Goal: Task Accomplishment & Management: Manage account settings

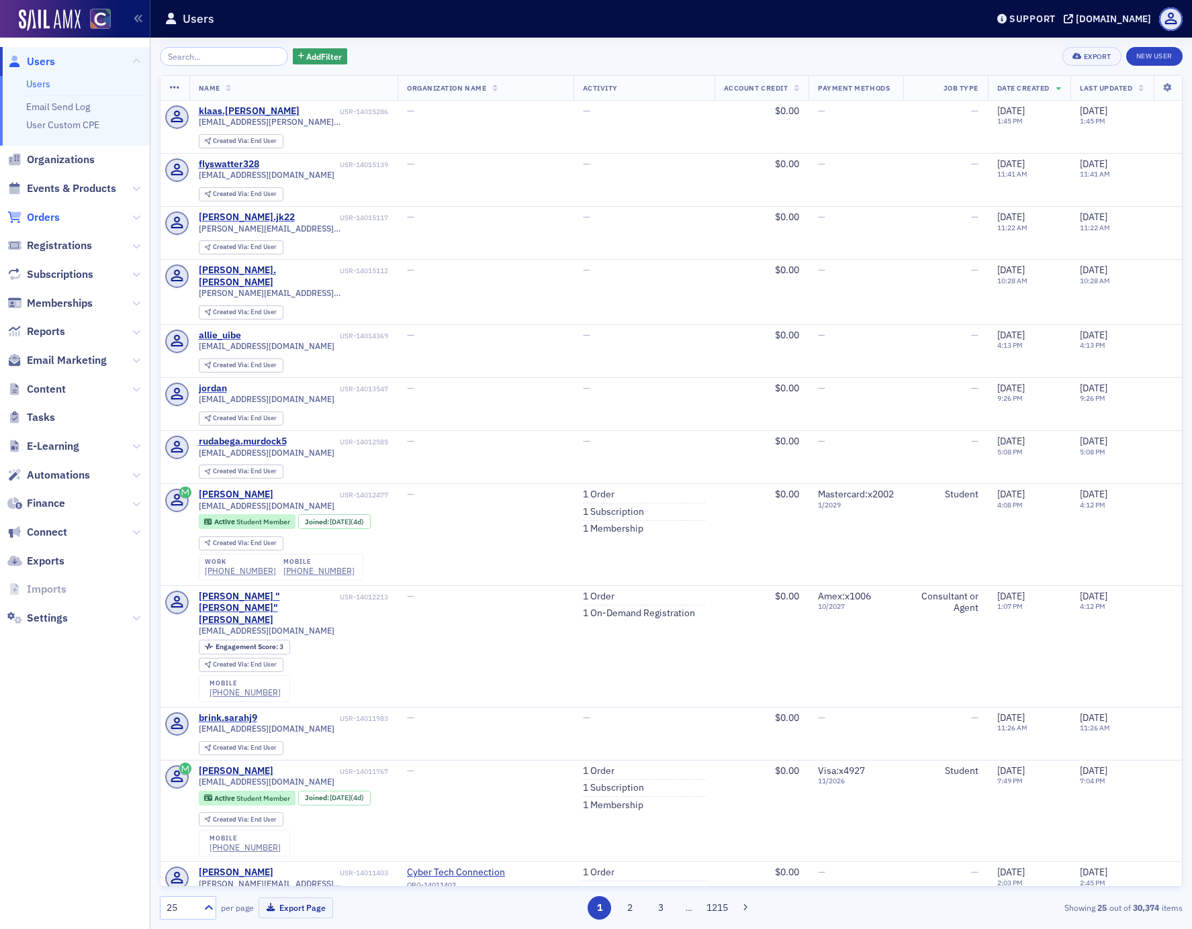
click at [46, 216] on span "Orders" at bounding box center [43, 217] width 33 height 15
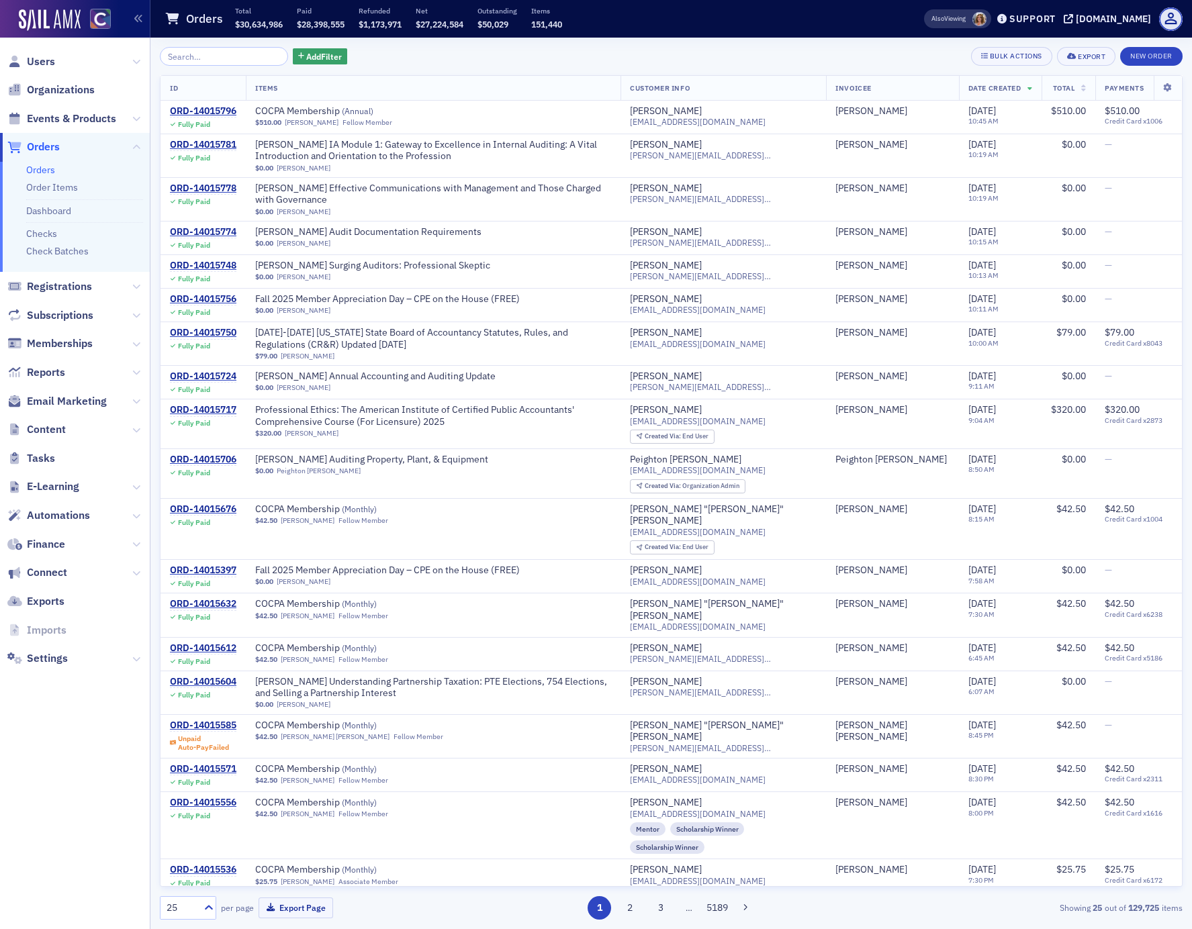
click at [194, 53] on input "search" at bounding box center [224, 56] width 128 height 19
click at [306, 56] on span "Add Filter" at bounding box center [324, 56] width 36 height 12
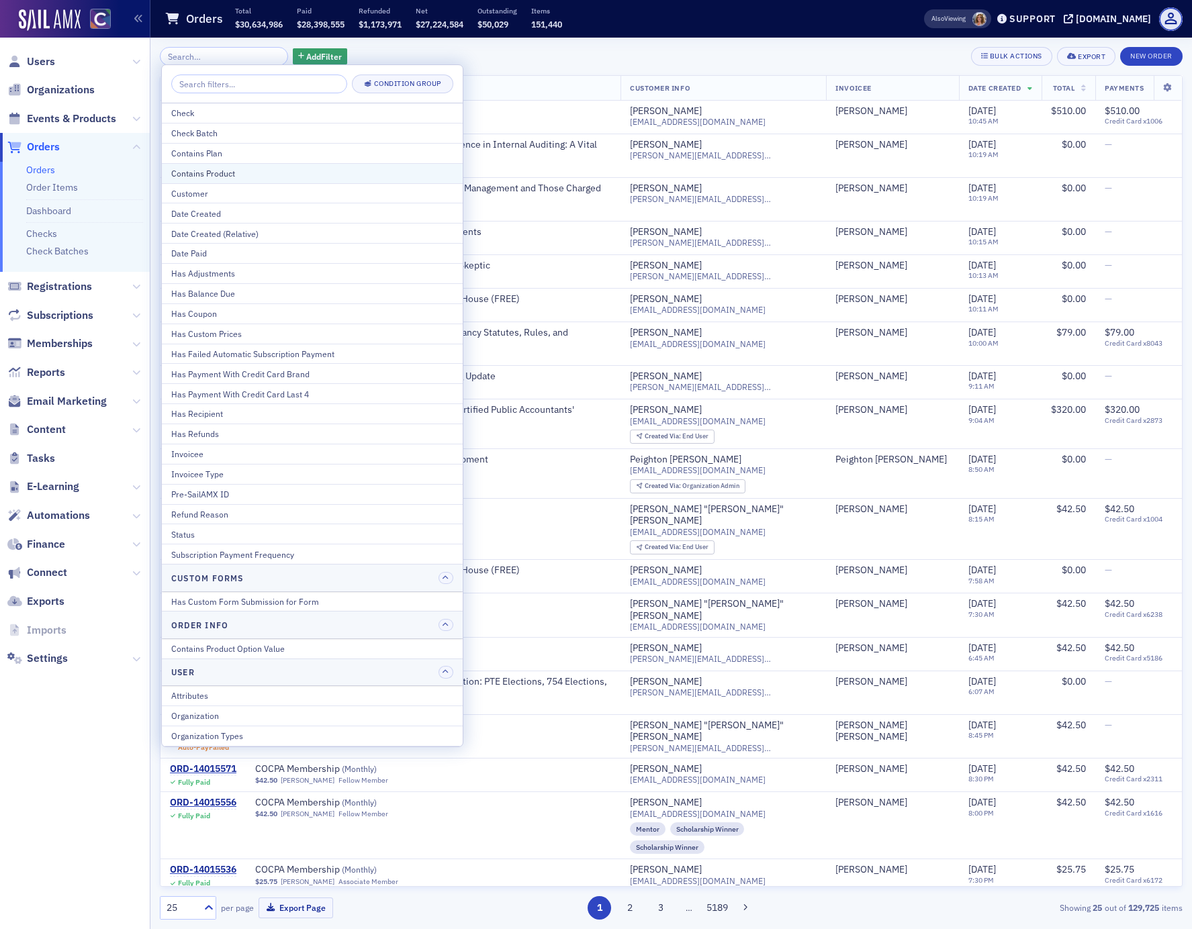
click at [232, 171] on div "Contains Product" at bounding box center [312, 173] width 282 height 12
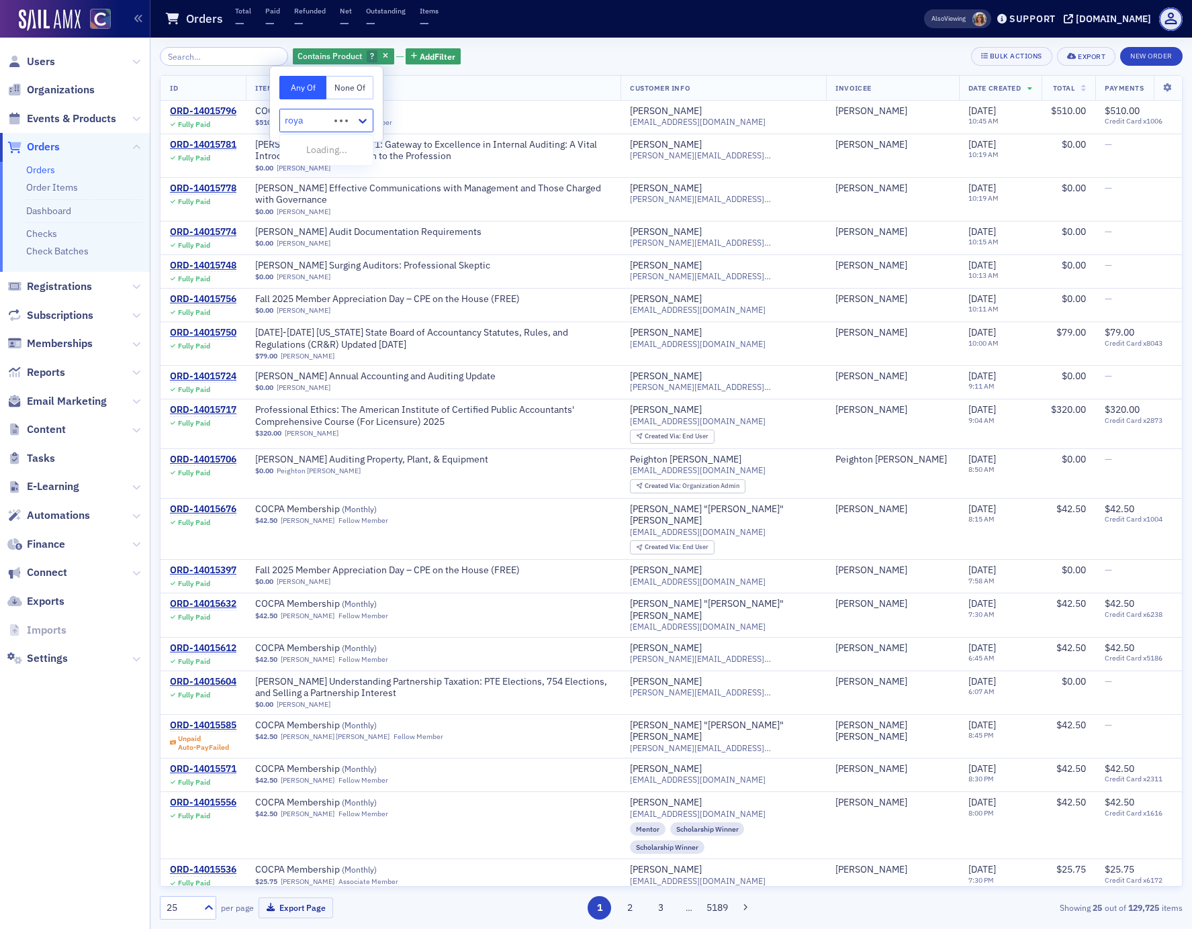
type input "royal"
click at [333, 151] on span "Royalty [Product]" at bounding box center [324, 150] width 72 height 14
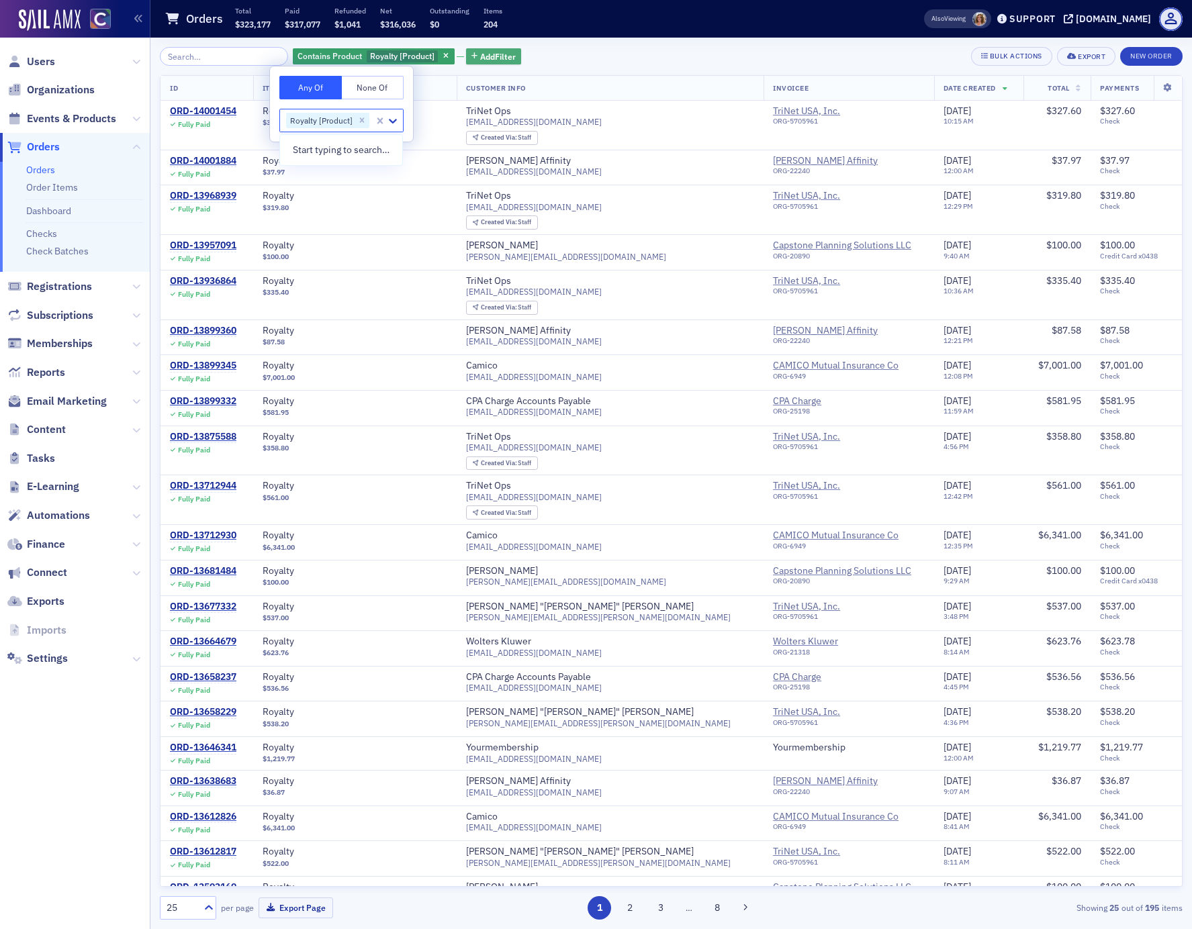
click at [481, 56] on span "Add Filter" at bounding box center [498, 56] width 36 height 12
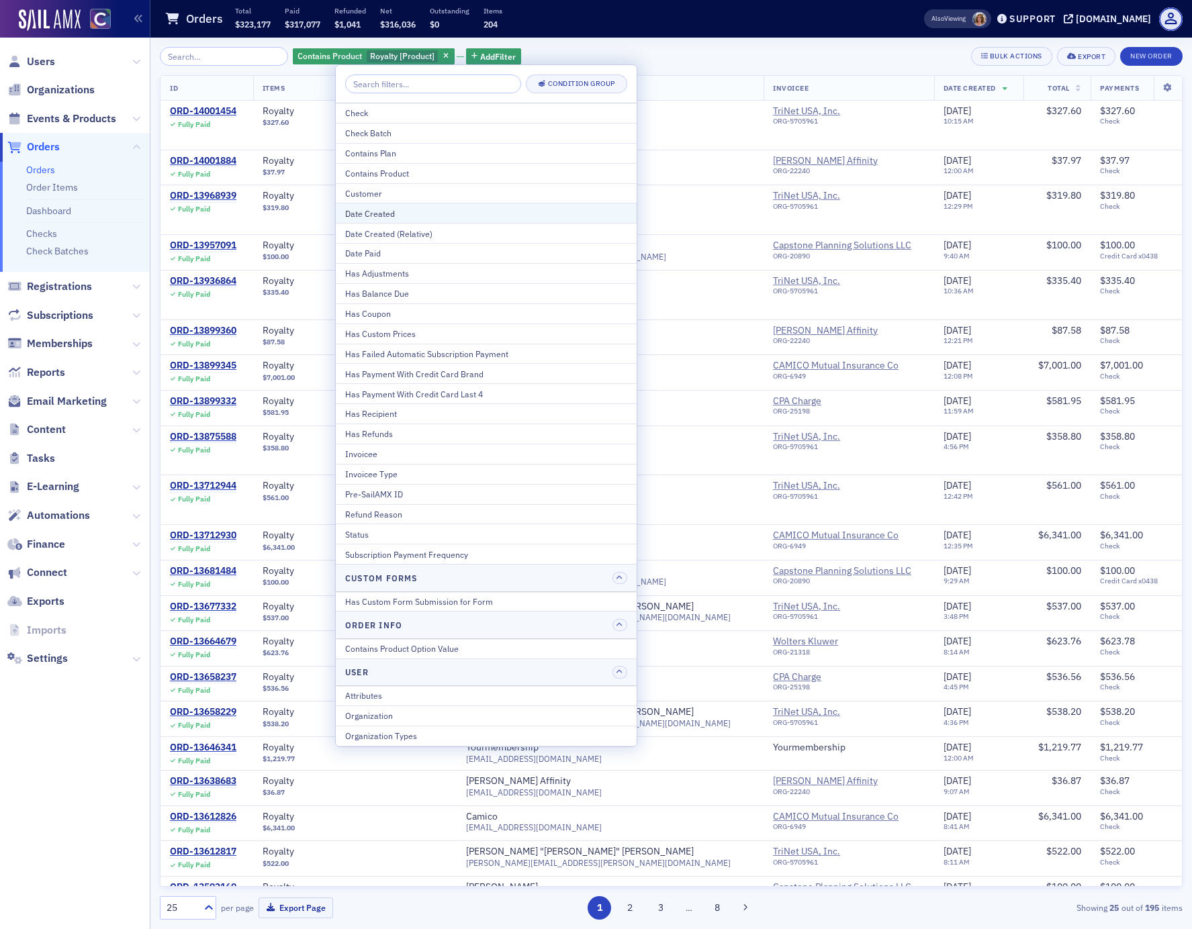
click at [415, 214] on div "Date Created" at bounding box center [486, 213] width 282 height 12
select select "8"
select select "2025"
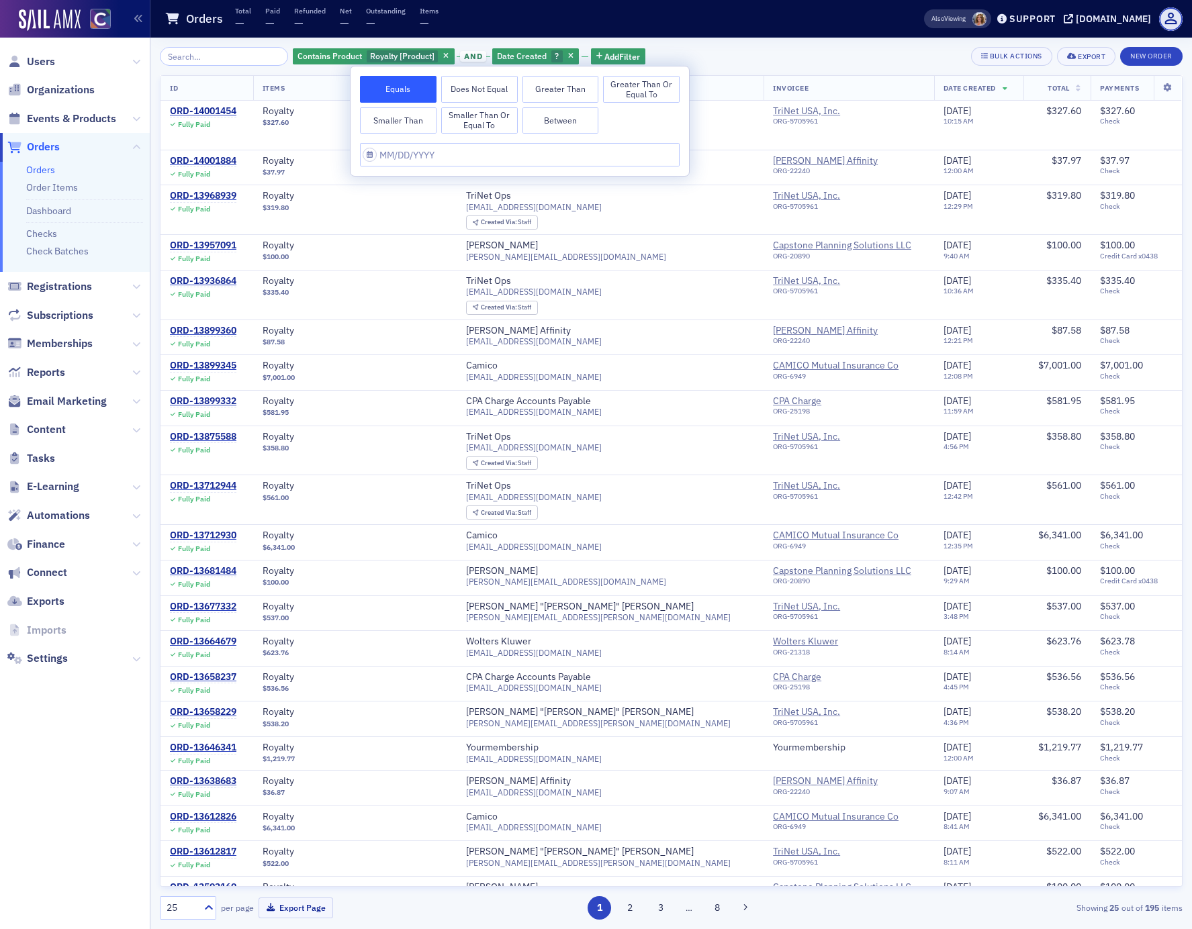
click at [635, 89] on button "Greater Than or Equal To" at bounding box center [641, 89] width 77 height 27
click at [407, 154] on input "text" at bounding box center [520, 155] width 320 height 24
select select "8"
select select "2025"
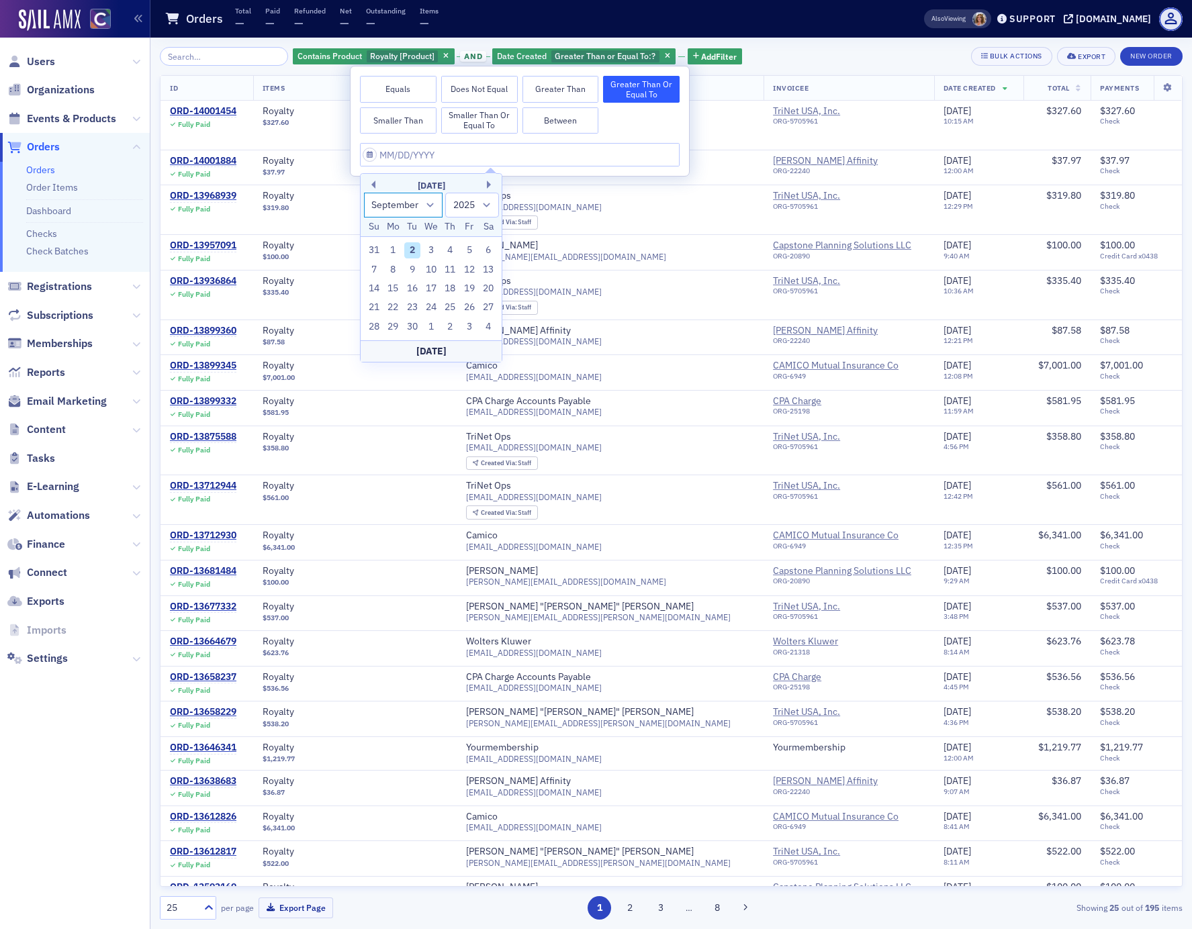
click at [428, 203] on select "January February March April May June July August September October November De…" at bounding box center [403, 205] width 79 height 25
select select "4"
click at [364, 193] on select "January February March April May June July August September October November De…" at bounding box center [403, 205] width 79 height 25
click at [488, 205] on select "1900 1901 1902 1903 1904 1905 1906 1907 1908 1909 1910 1911 1912 1913 1914 1915…" at bounding box center [472, 205] width 54 height 25
select select "2024"
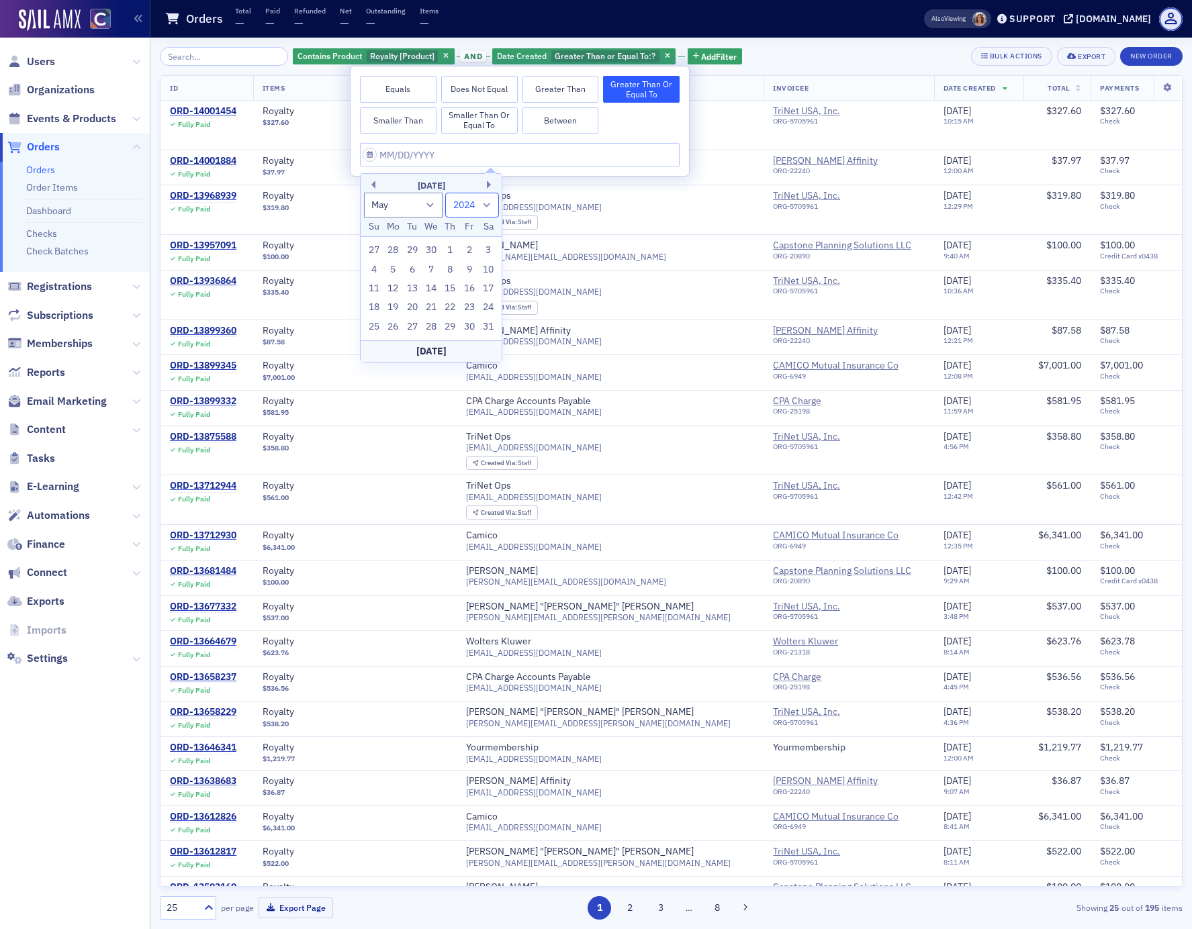
click at [445, 193] on select "1900 1901 1902 1903 1904 1905 1906 1907 1908 1909 1910 1911 1912 1913 1914 1915…" at bounding box center [472, 205] width 54 height 25
click at [430, 250] on div "1" at bounding box center [431, 250] width 16 height 16
type input "[DATE]"
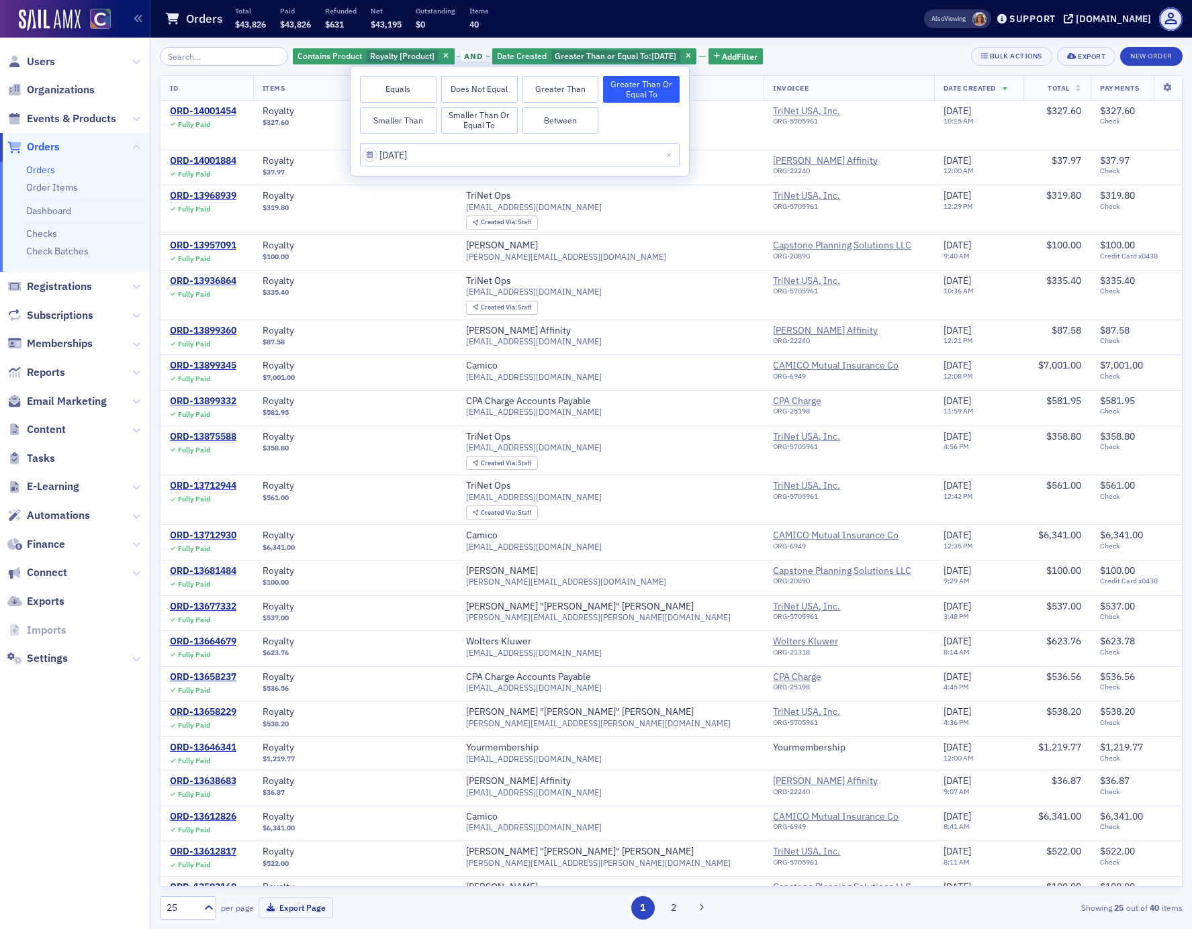
click at [826, 52] on div "Contains Product Royalty [Product] and Date Created Greater Than or Equal To : …" at bounding box center [671, 56] width 1023 height 19
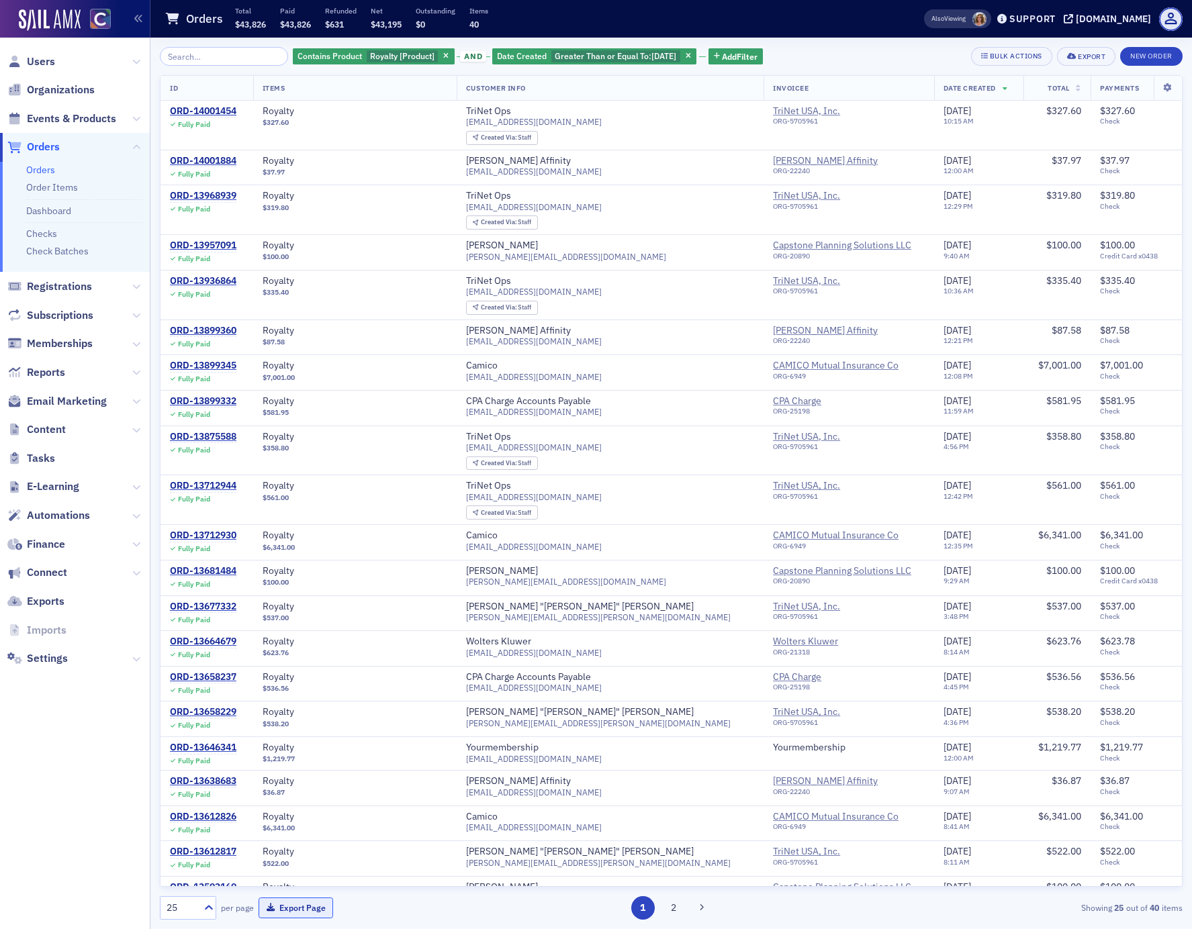
click at [285, 911] on button "Export Page" at bounding box center [296, 908] width 75 height 21
click at [876, 13] on div "Orders Total $43,826 Paid $43,826 Refunded $631 Net $43,195 Outstanding $0 Item…" at bounding box center [523, 19] width 717 height 36
click at [674, 909] on button "2" at bounding box center [673, 908] width 24 height 24
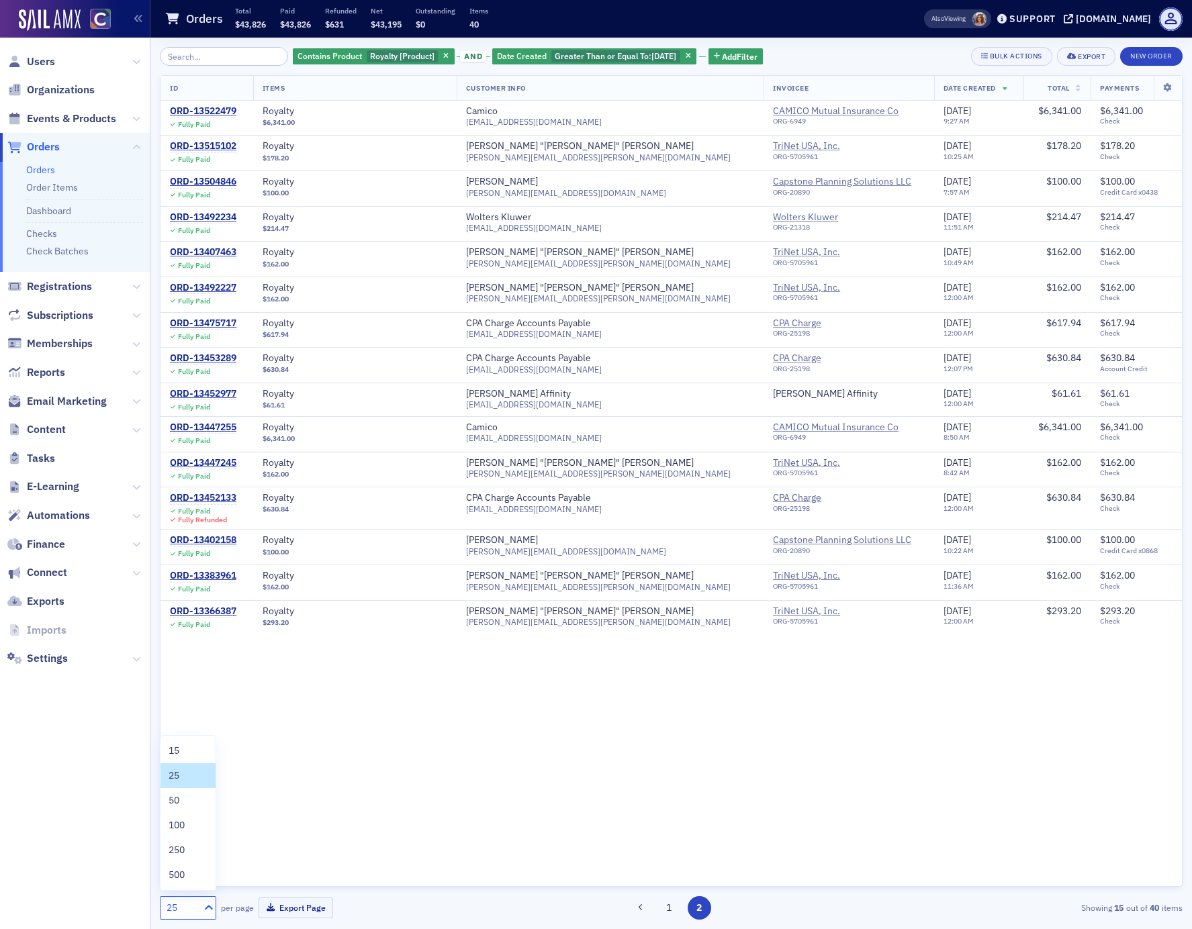
click at [208, 909] on icon at bounding box center [208, 907] width 13 height 13
click at [190, 821] on div "100" at bounding box center [188, 826] width 39 height 14
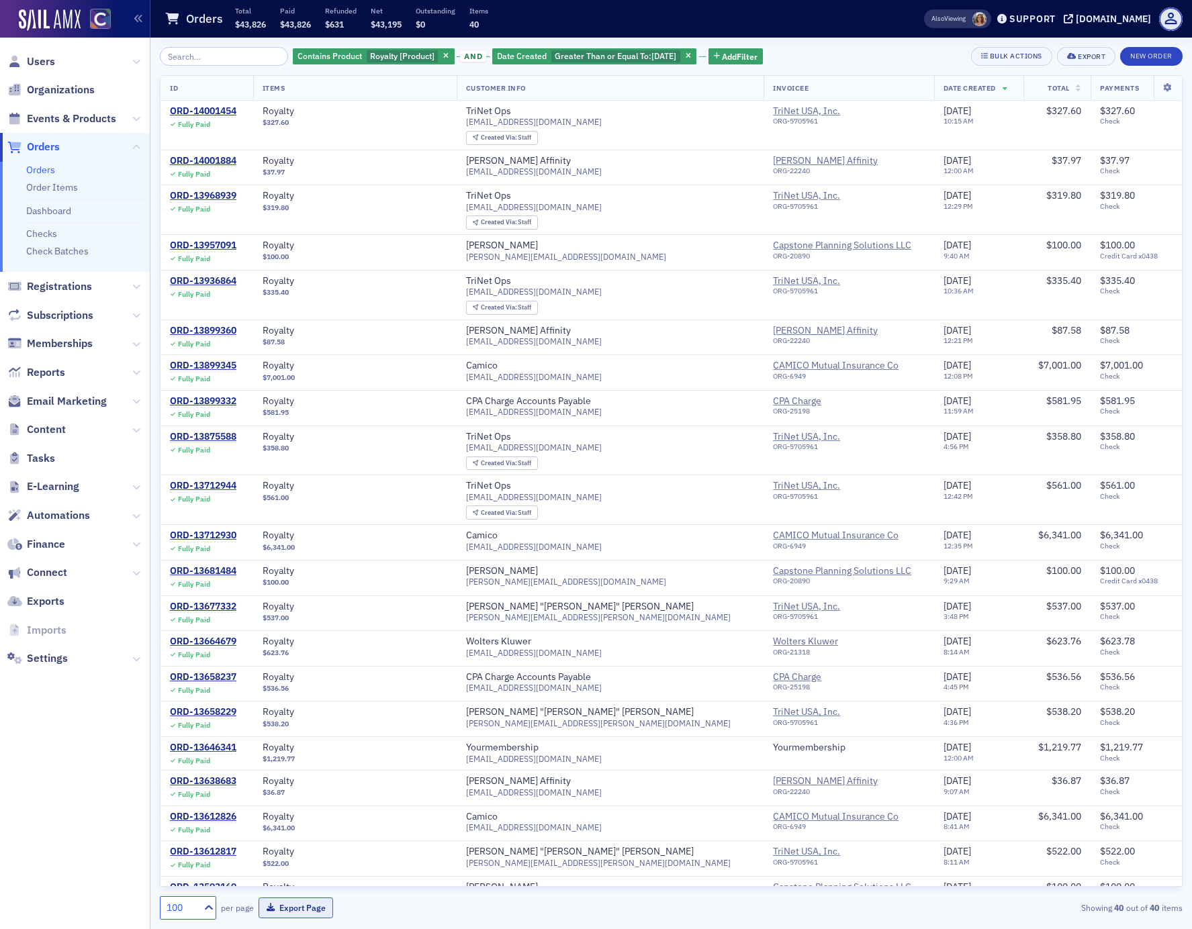
click at [314, 907] on button "Export Page" at bounding box center [296, 908] width 75 height 21
click at [847, 11] on div "Orders Total $43,826 Paid $43,826 Refunded $631 Net $43,195 Outstanding $0 Item…" at bounding box center [523, 19] width 717 height 36
click at [203, 538] on div "ORD-13712930" at bounding box center [203, 536] width 66 height 12
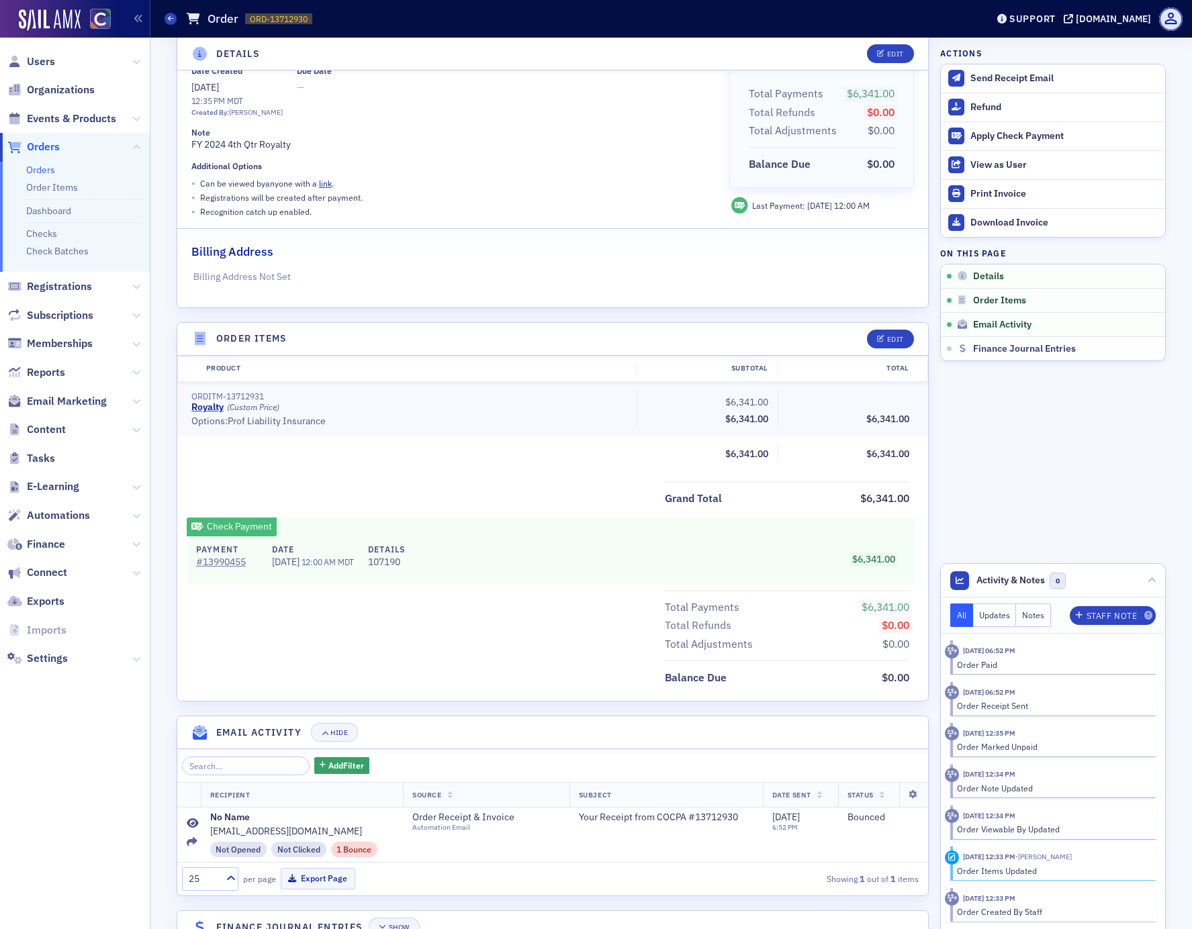
scroll to position [193, 0]
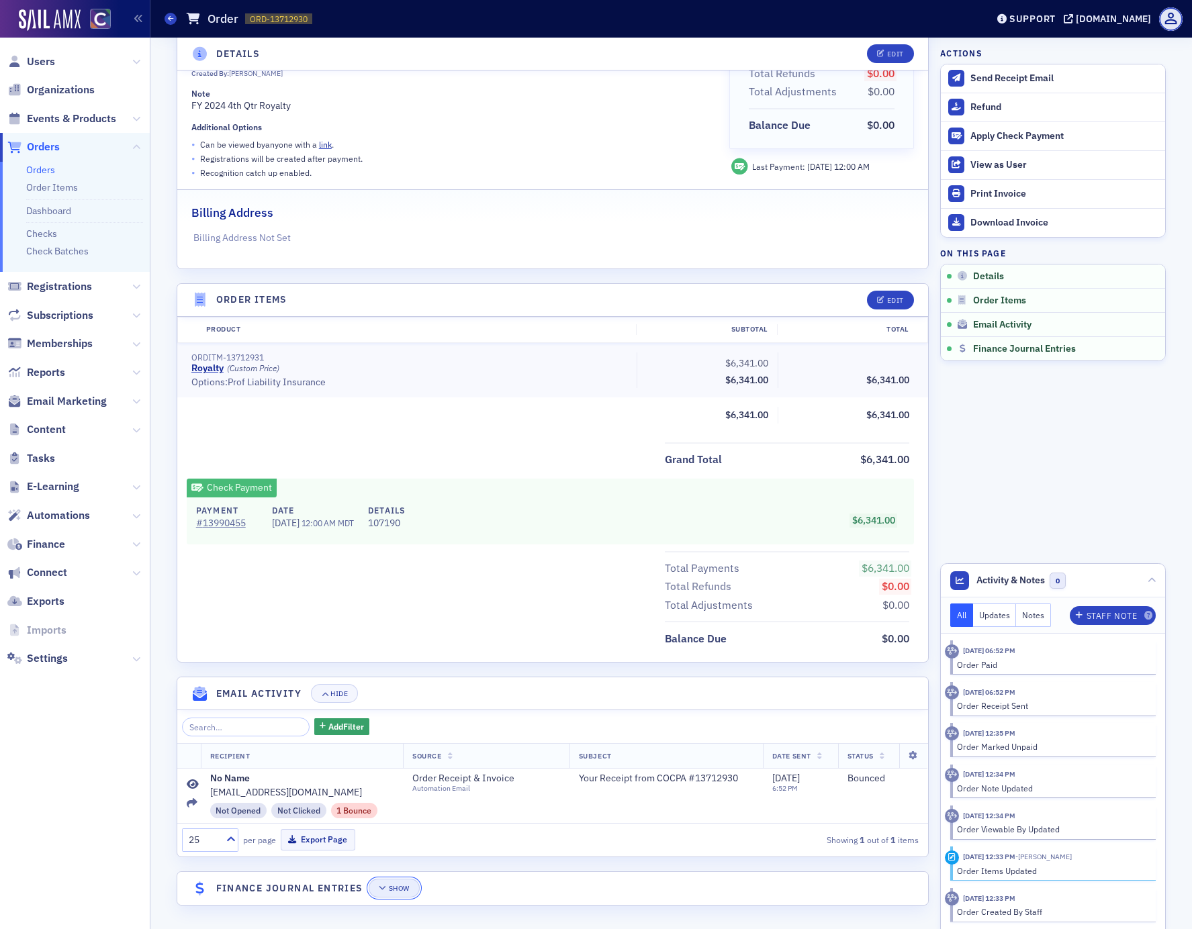
click at [401, 892] on div "Show" at bounding box center [399, 888] width 21 height 7
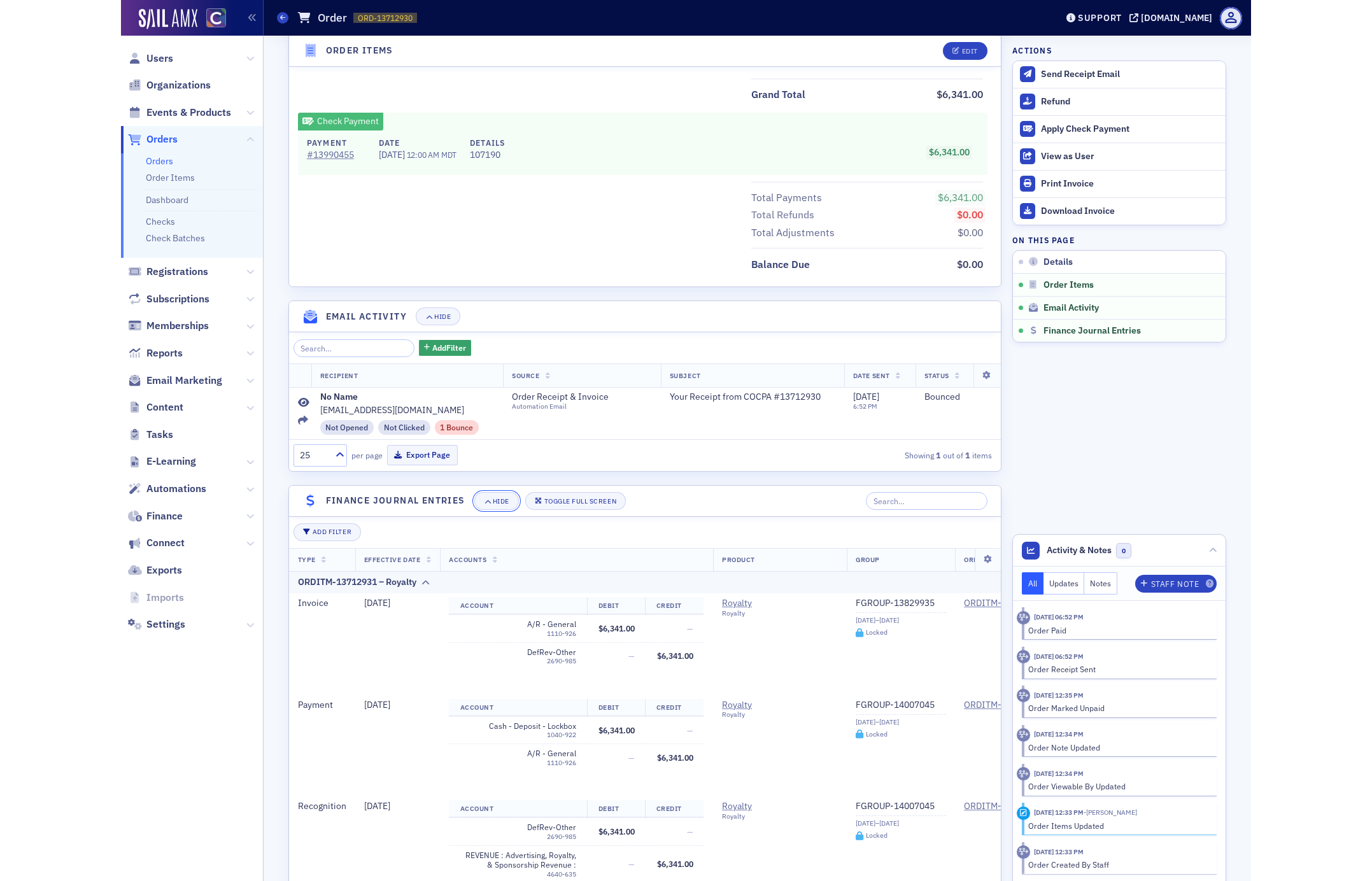
scroll to position [534, 0]
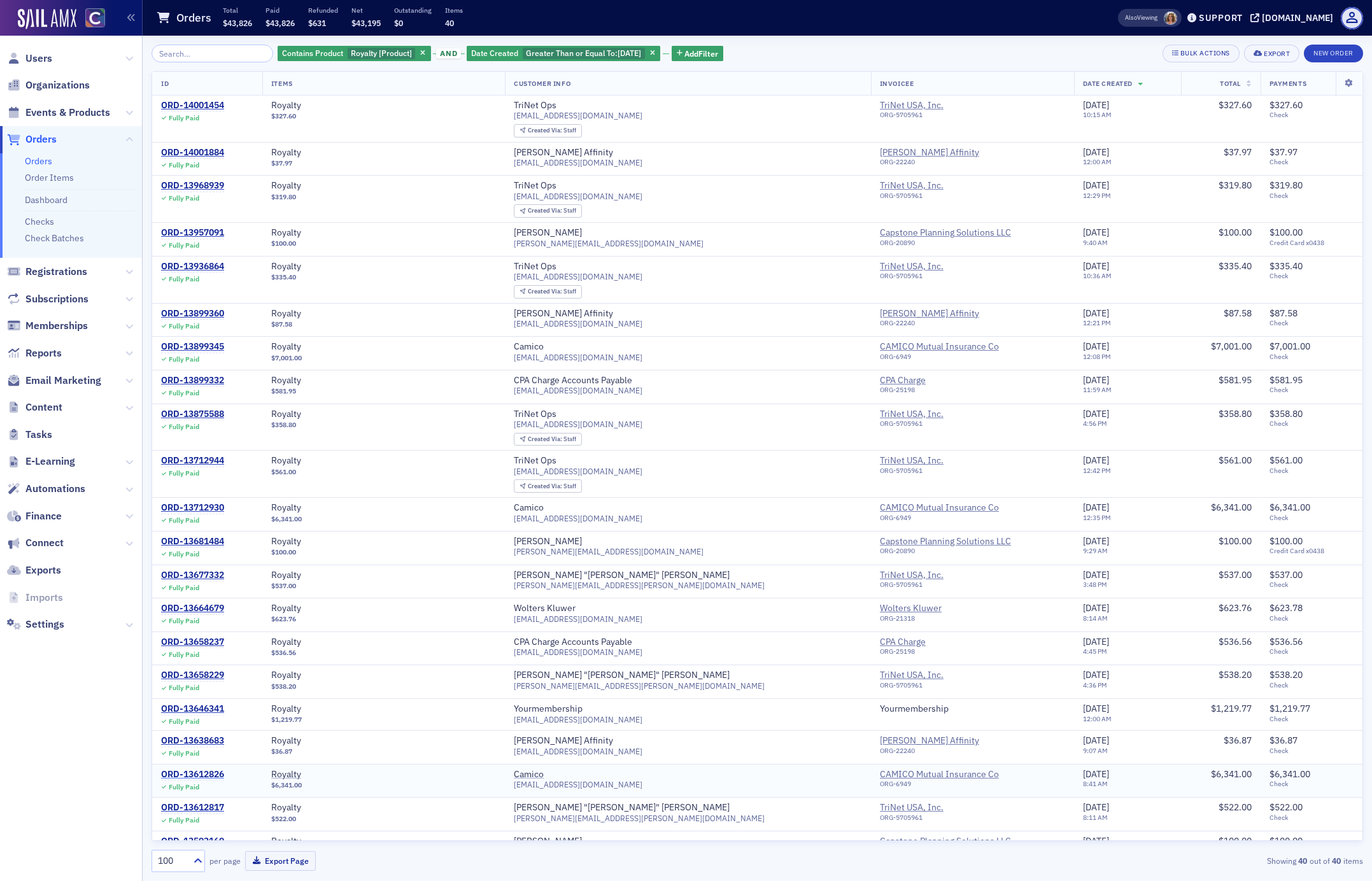
click at [202, 776] on div "ORD-13612826" at bounding box center [192, 775] width 63 height 11
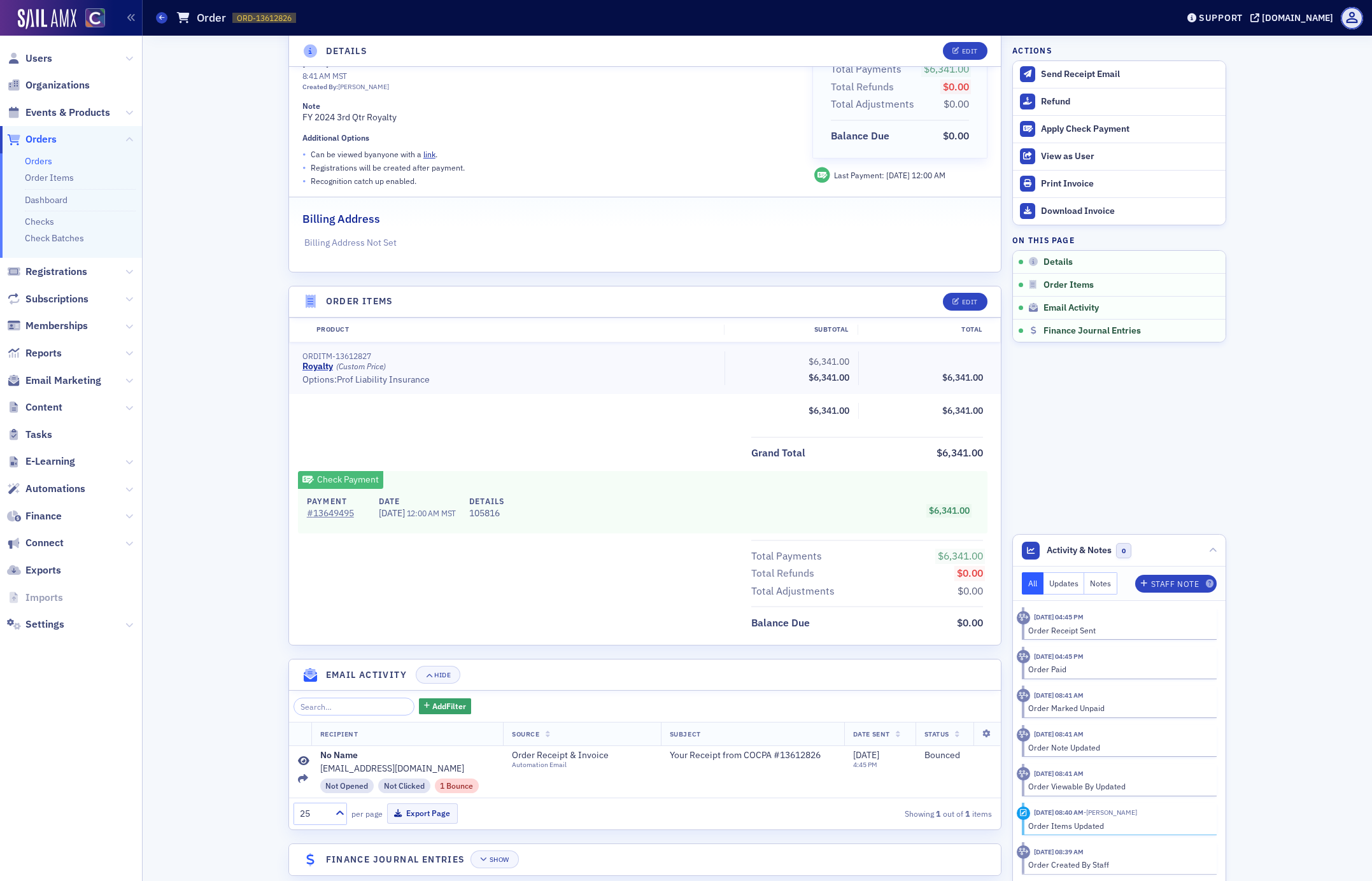
scroll to position [183, 0]
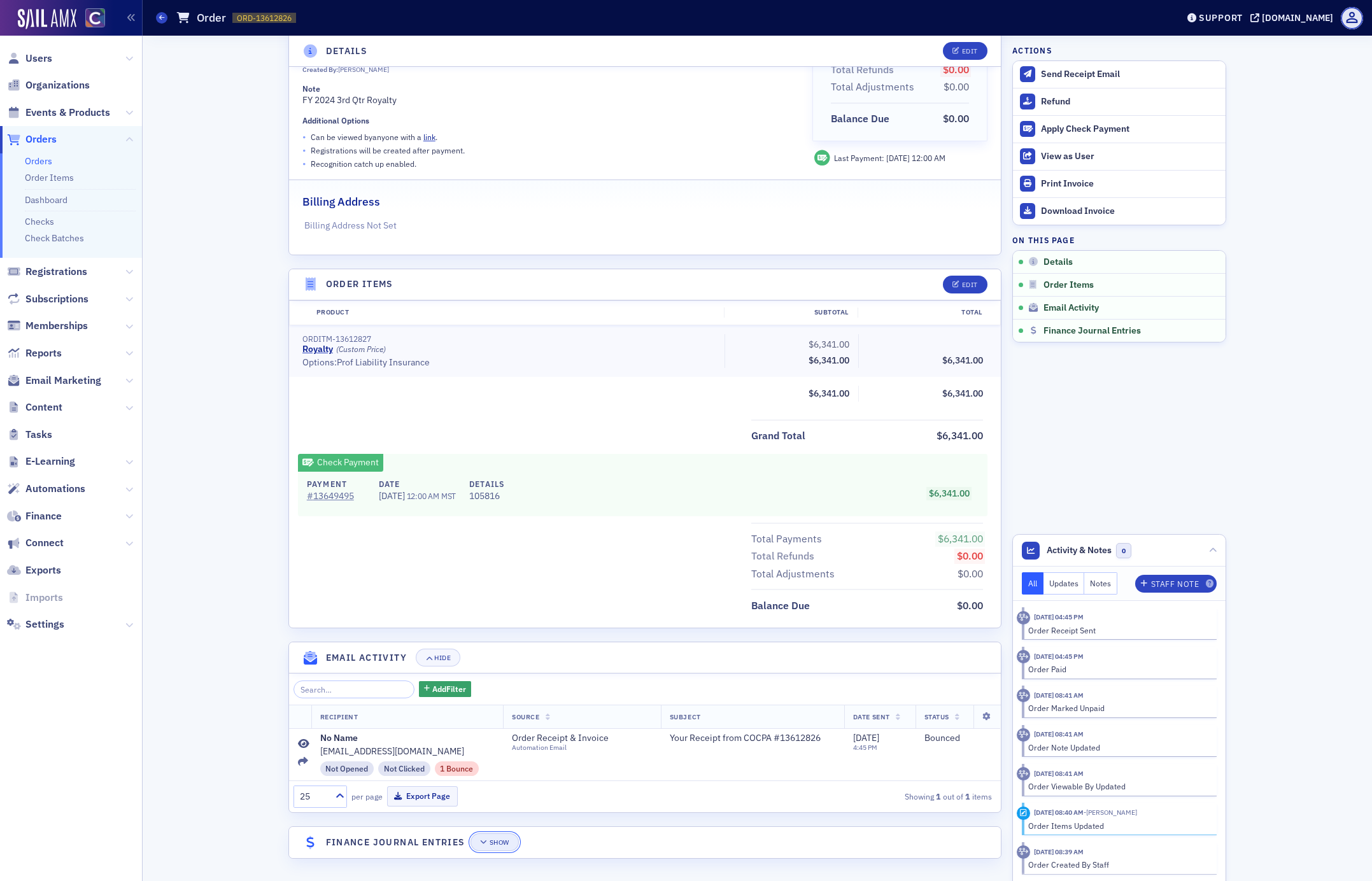
click at [491, 844] on div "Show" at bounding box center [499, 842] width 20 height 7
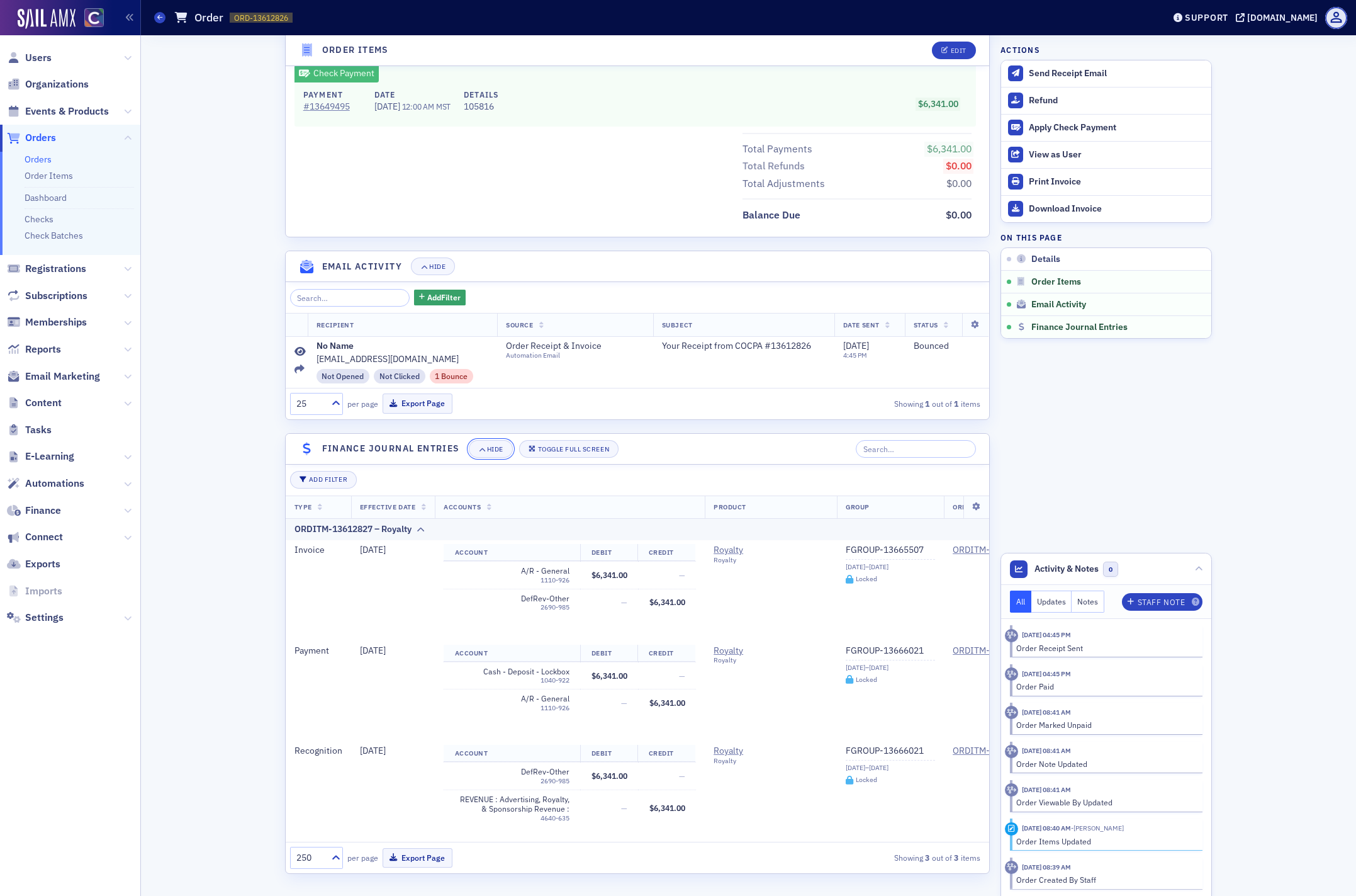
scroll to position [565, 0]
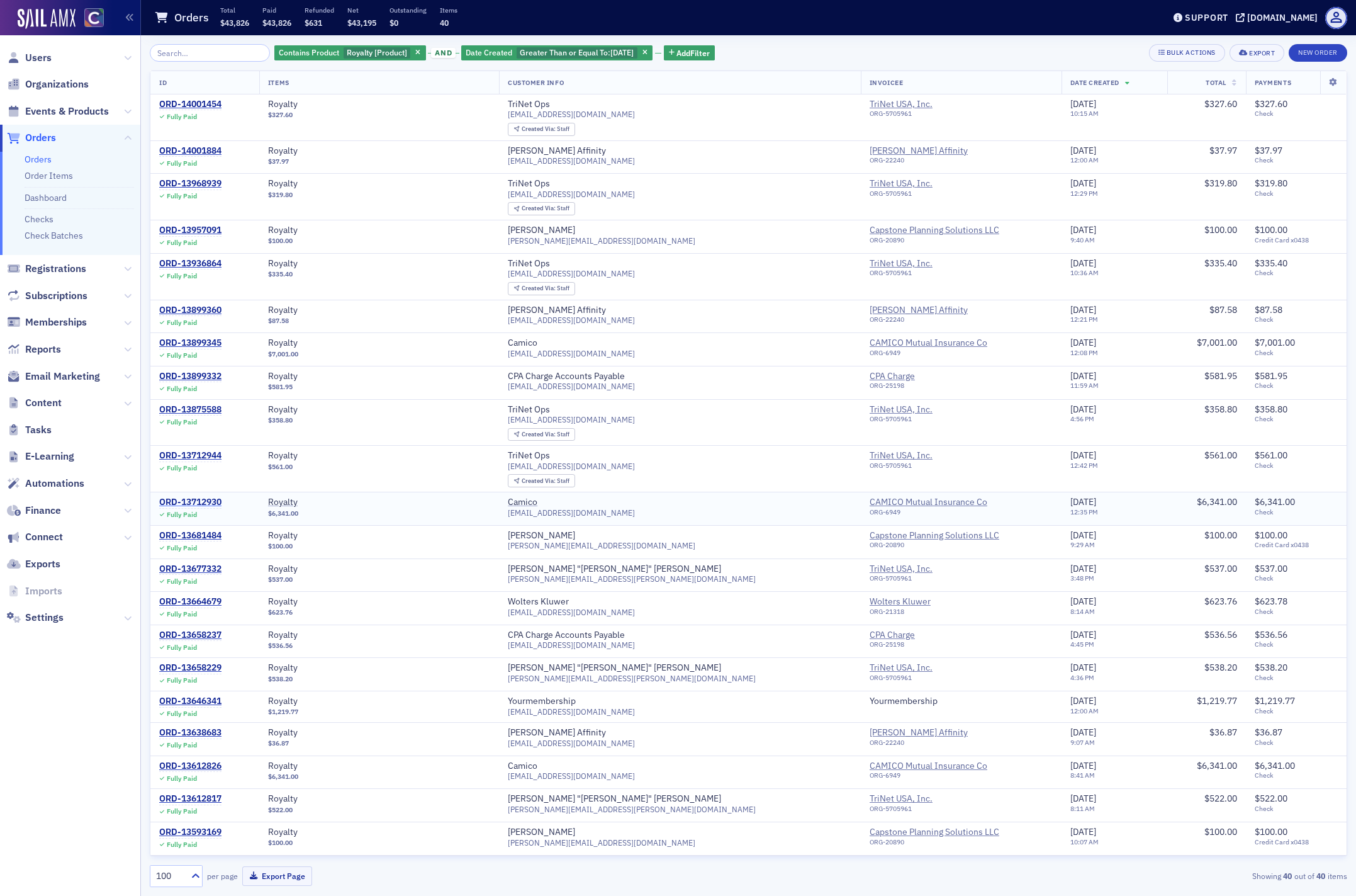
click at [175, 501] on div "ORD-13712930" at bounding box center [190, 502] width 62 height 11
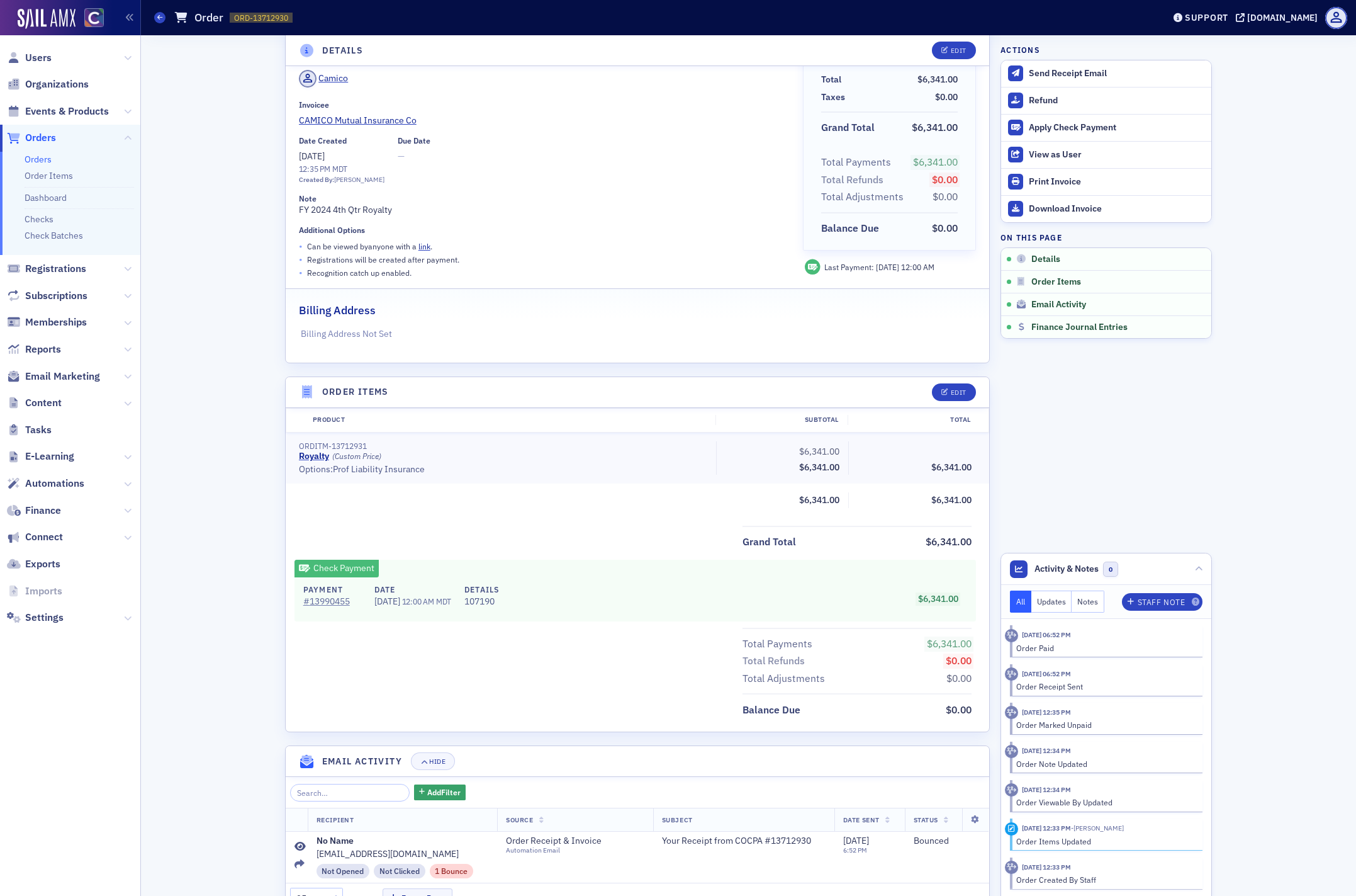
scroll to position [157, 0]
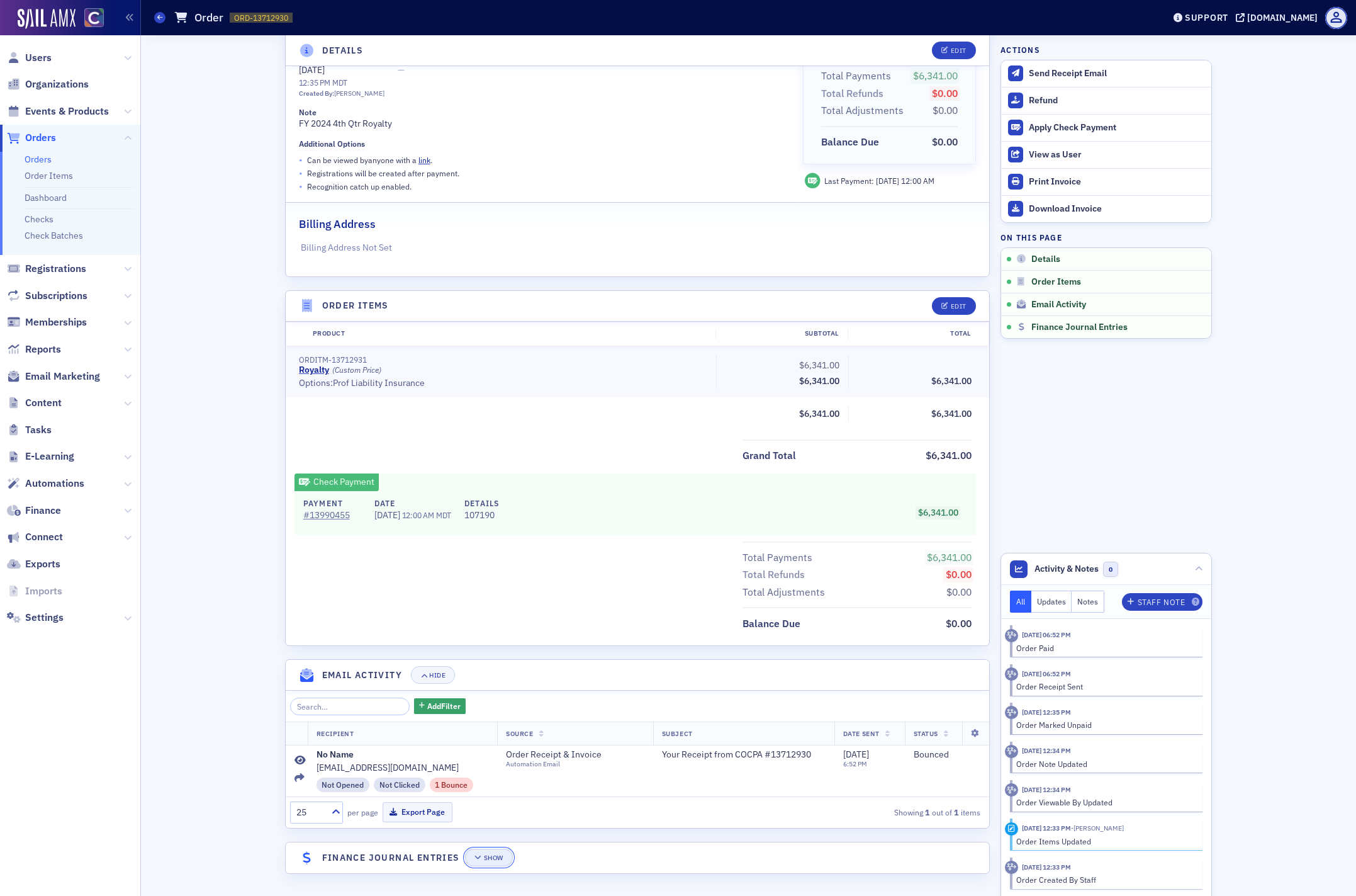
click at [489, 858] on div "Show" at bounding box center [493, 857] width 20 height 7
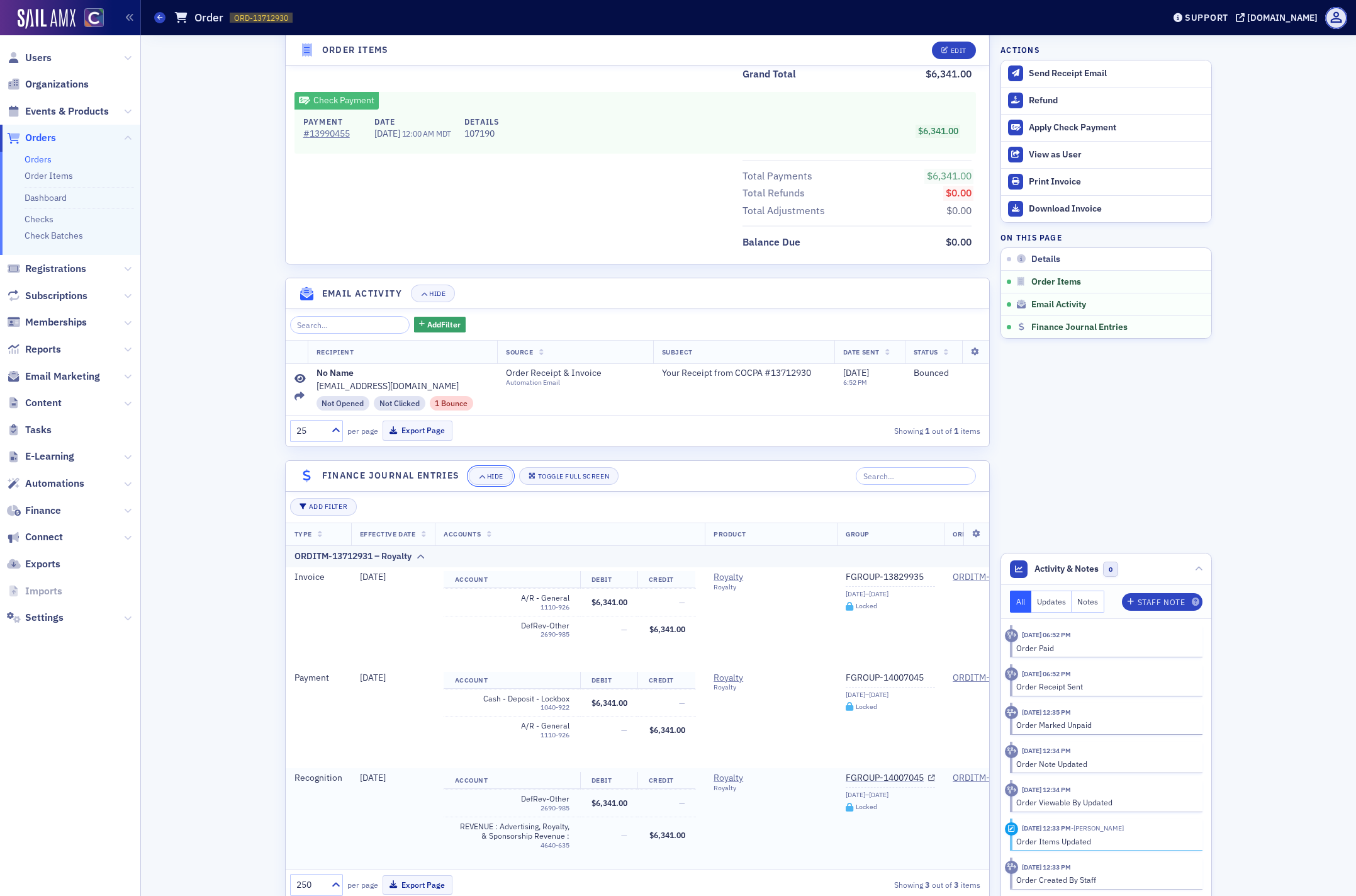
scroll to position [565, 0]
